Goal: Download file/media

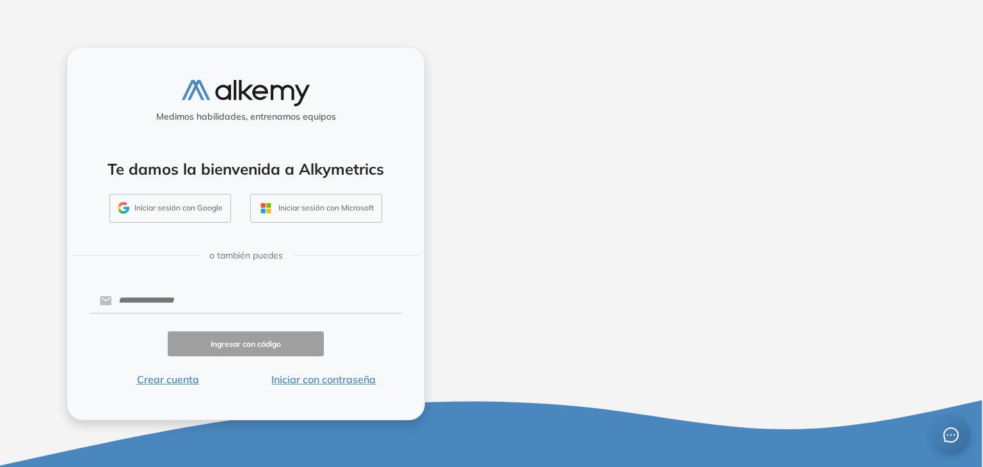
click at [327, 378] on button "Iniciar con contraseña" at bounding box center [324, 379] width 156 height 15
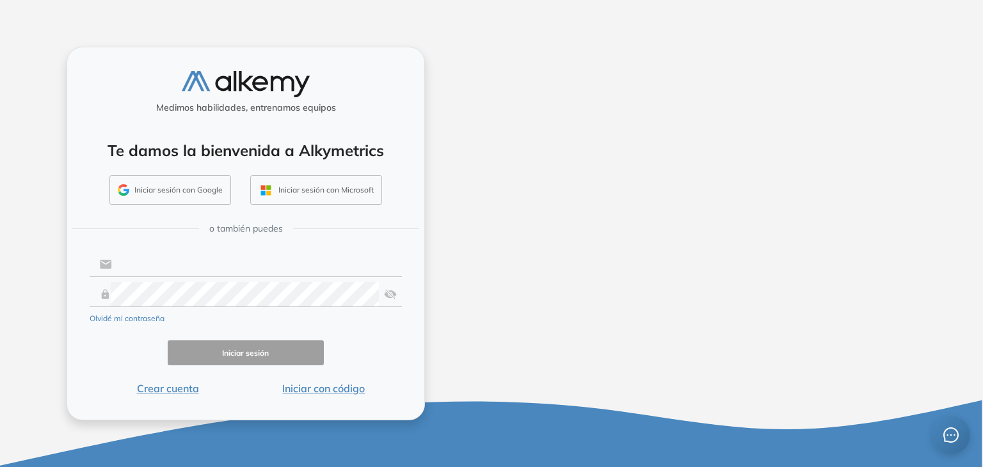
type input "**********"
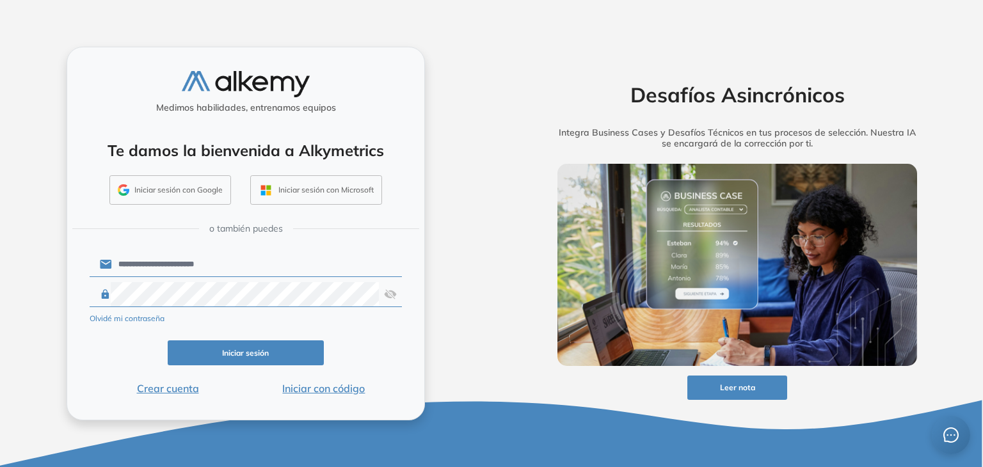
click at [270, 353] on button "Iniciar sesión" at bounding box center [246, 352] width 156 height 25
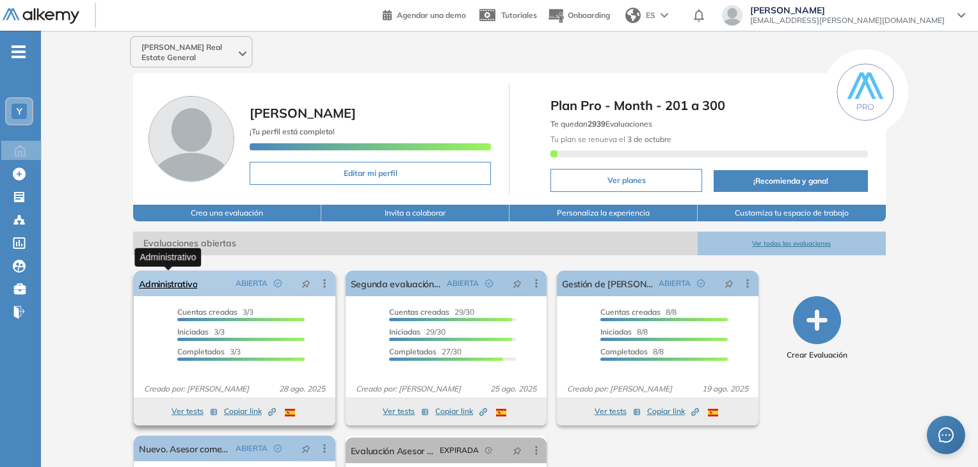
click at [184, 285] on link "Administrativo" at bounding box center [168, 284] width 58 height 26
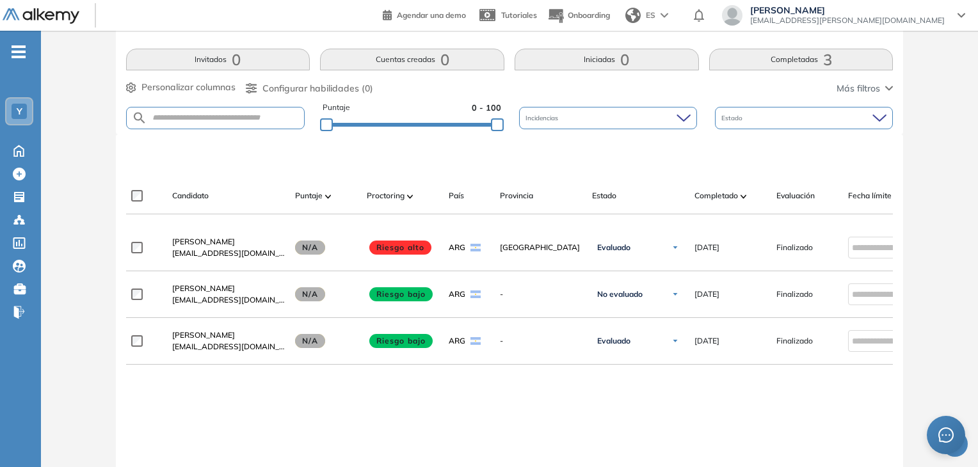
scroll to position [384, 0]
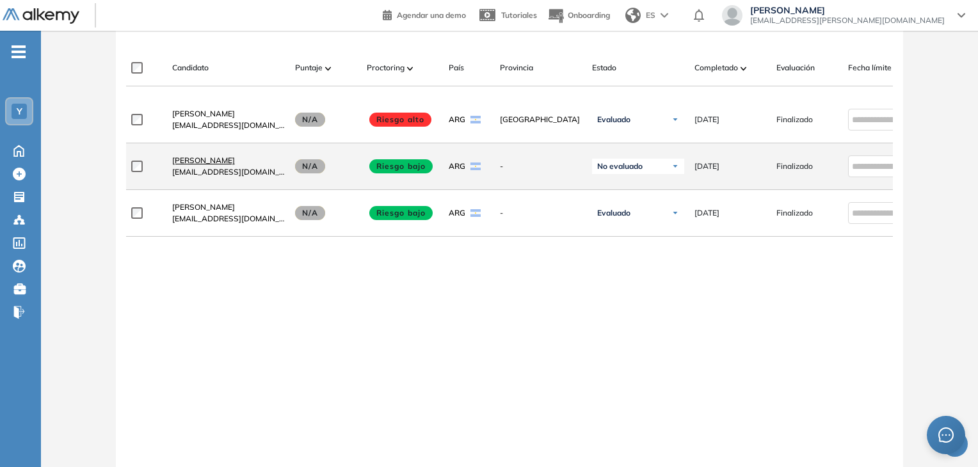
click at [225, 165] on span "[PERSON_NAME]" at bounding box center [203, 160] width 63 height 10
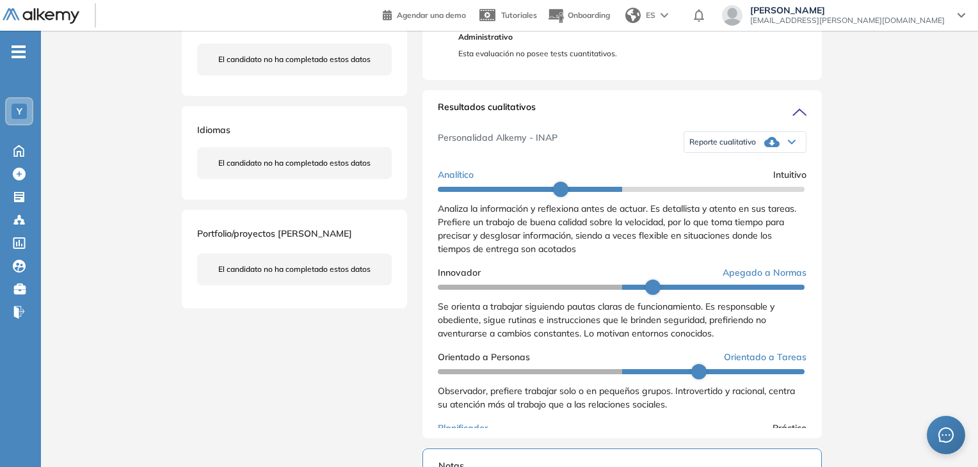
scroll to position [256, 0]
click at [772, 147] on icon at bounding box center [771, 141] width 15 height 10
click at [740, 169] on li "Reporte con Afinidad AI" at bounding box center [729, 162] width 78 height 13
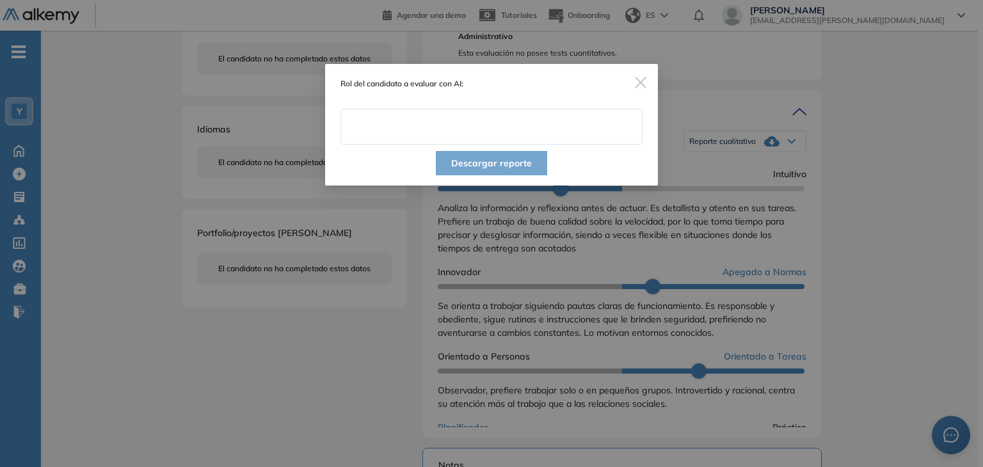
click at [561, 131] on input "text" at bounding box center [491, 127] width 302 height 36
type input "**********"
click at [585, 159] on div "Descargar reporte" at bounding box center [491, 165] width 333 height 41
click at [523, 163] on button "Descargar reporte" at bounding box center [491, 163] width 111 height 24
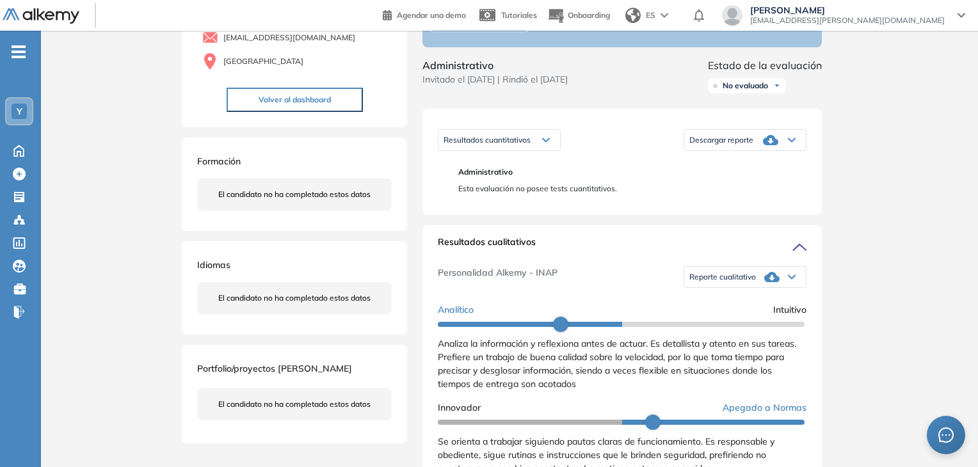
scroll to position [128, 0]
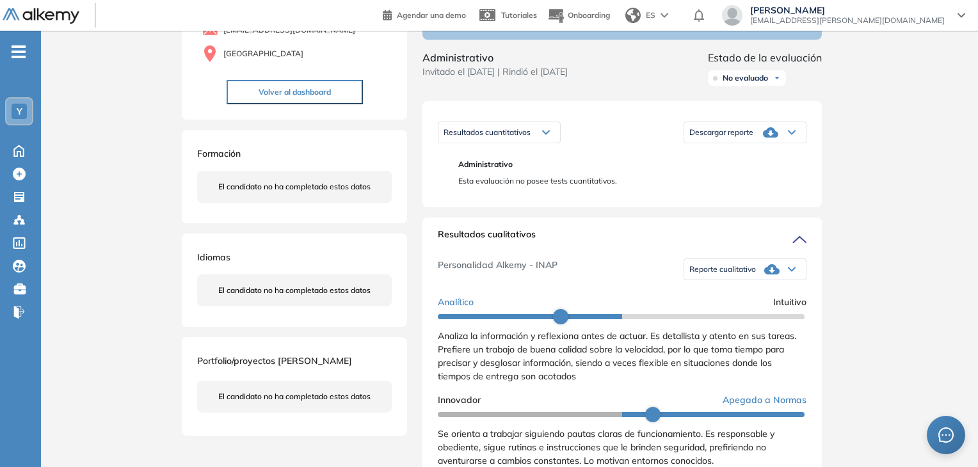
click at [768, 83] on span "No evaluado" at bounding box center [744, 78] width 45 height 10
click at [747, 132] on li "Evaluado" at bounding box center [738, 126] width 30 height 13
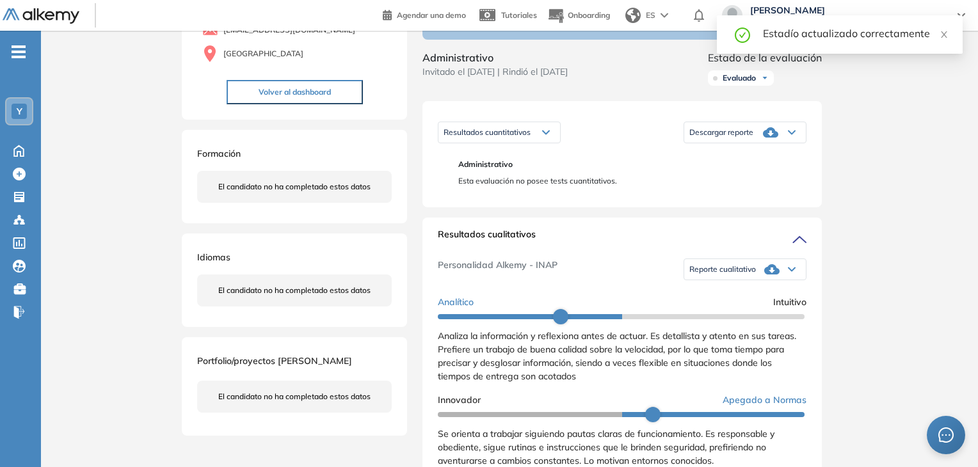
click at [875, 104] on div "Inicio Alkymetrics Evaluaciones Dashboard Candidato Duración : 00:00:00 Cantida…" at bounding box center [509, 450] width 937 height 1094
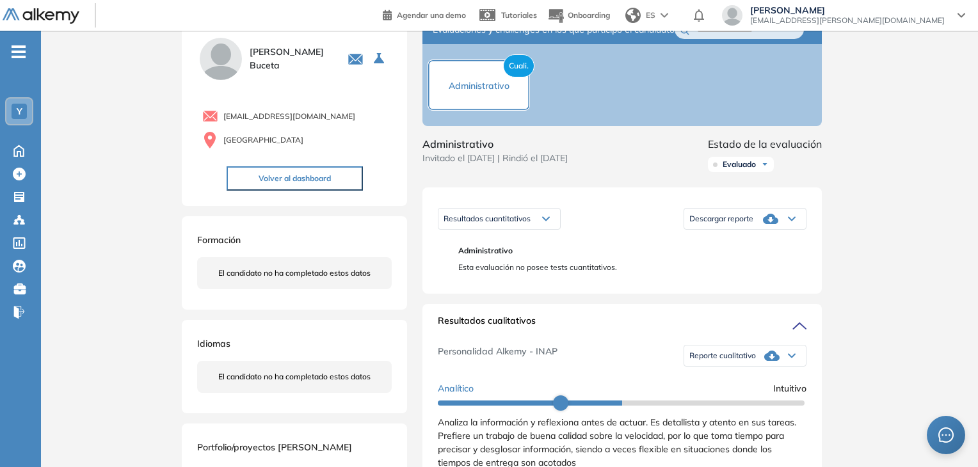
scroll to position [64, 0]
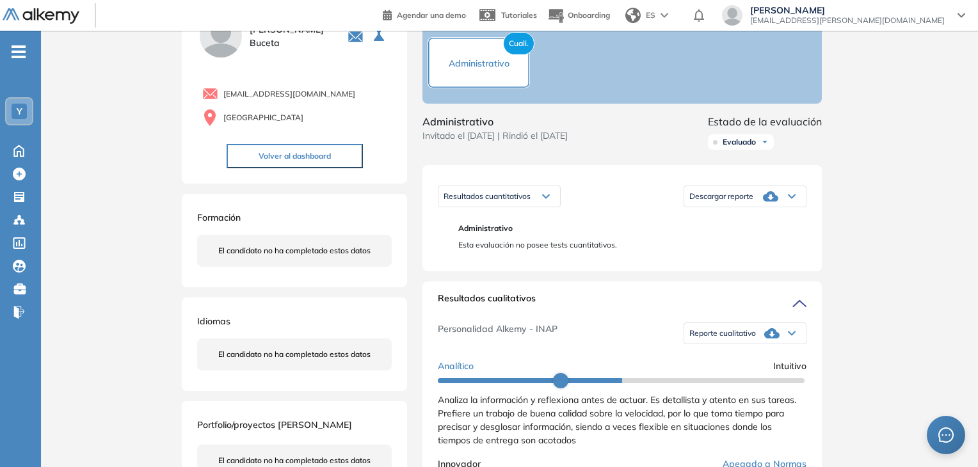
click at [739, 202] on span "Descargar reporte" at bounding box center [721, 196] width 64 height 10
click at [756, 247] on li "Descargar informe resumido" at bounding box center [737, 240] width 95 height 13
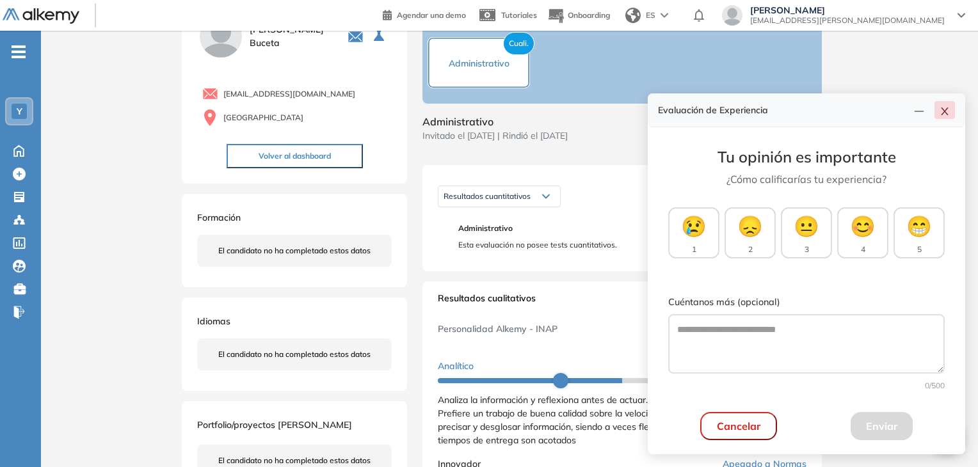
click at [939, 117] on button "button" at bounding box center [944, 110] width 20 height 18
